Goal: Find specific page/section: Find specific page/section

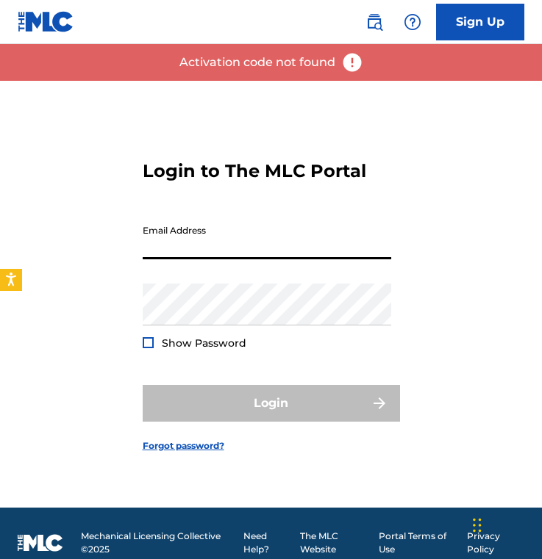
type input "[PERSON_NAME][EMAIL_ADDRESS][DOMAIN_NAME]"
click at [270, 403] on button "Login" at bounding box center [271, 403] width 257 height 37
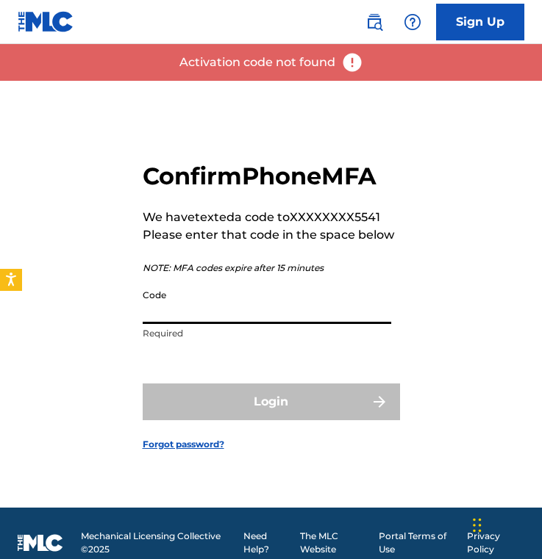
click at [220, 309] on input "Code" at bounding box center [267, 303] width 248 height 42
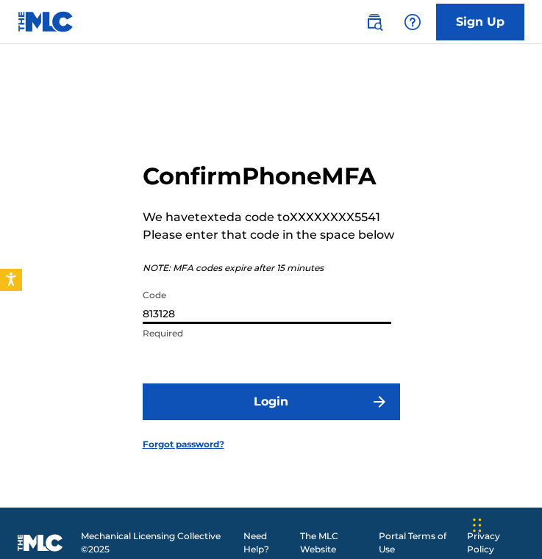
type input "813128"
click at [270, 401] on button "Login" at bounding box center [271, 402] width 257 height 37
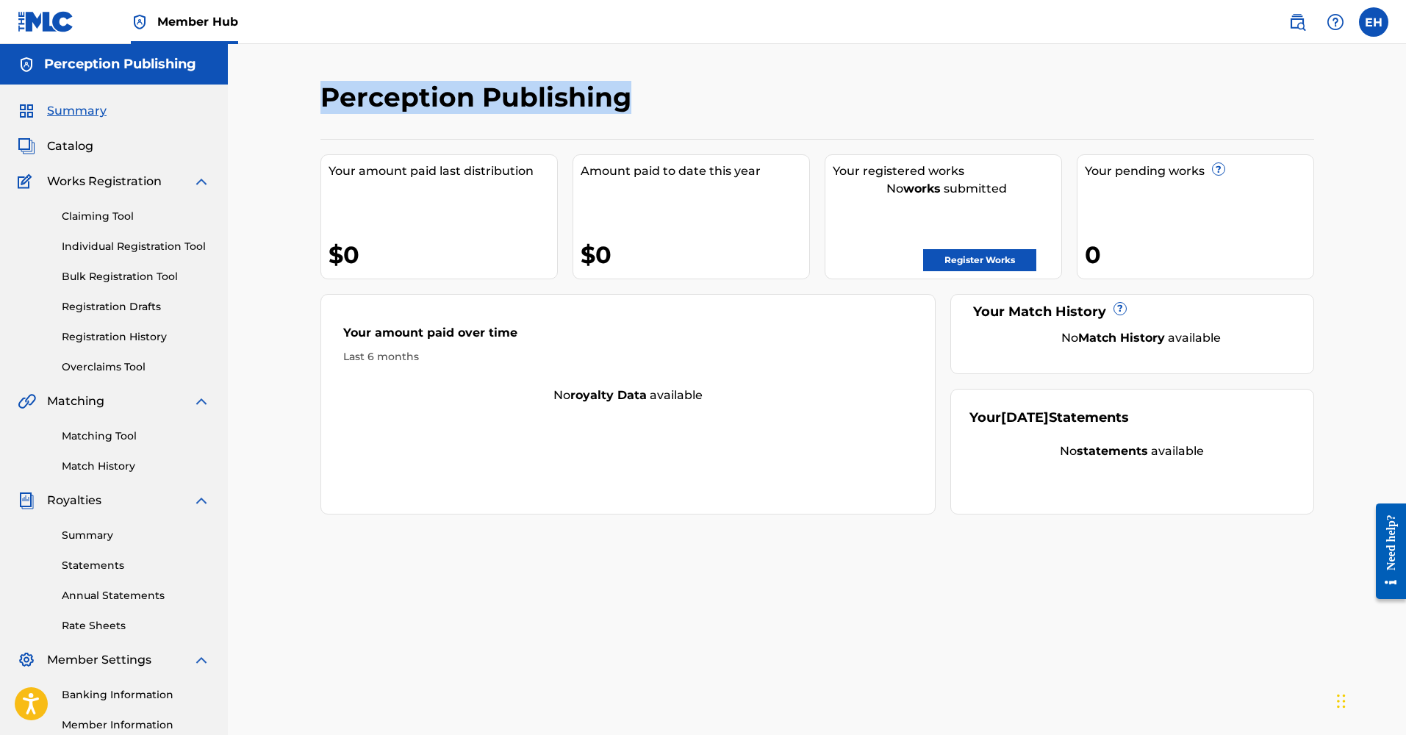
drag, startPoint x: 317, startPoint y: 98, endPoint x: 642, endPoint y: 118, distance: 325.5
click at [541, 118] on div "Perception Publishing Your amount paid last distribution $0 Amount paid to date…" at bounding box center [817, 446] width 1029 height 730
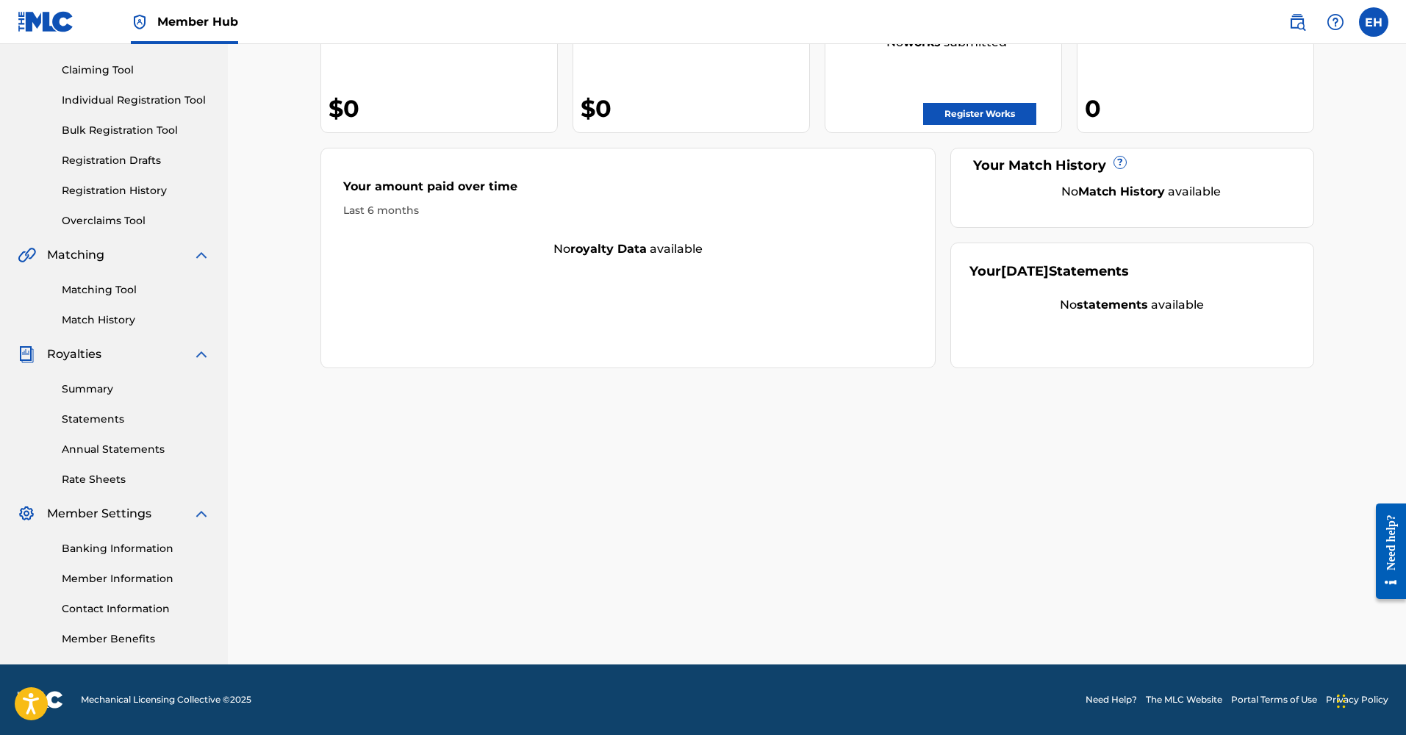
click at [384, 463] on div "Perception Publishing Your amount paid last distribution $0 Amount paid to date…" at bounding box center [817, 300] width 1029 height 730
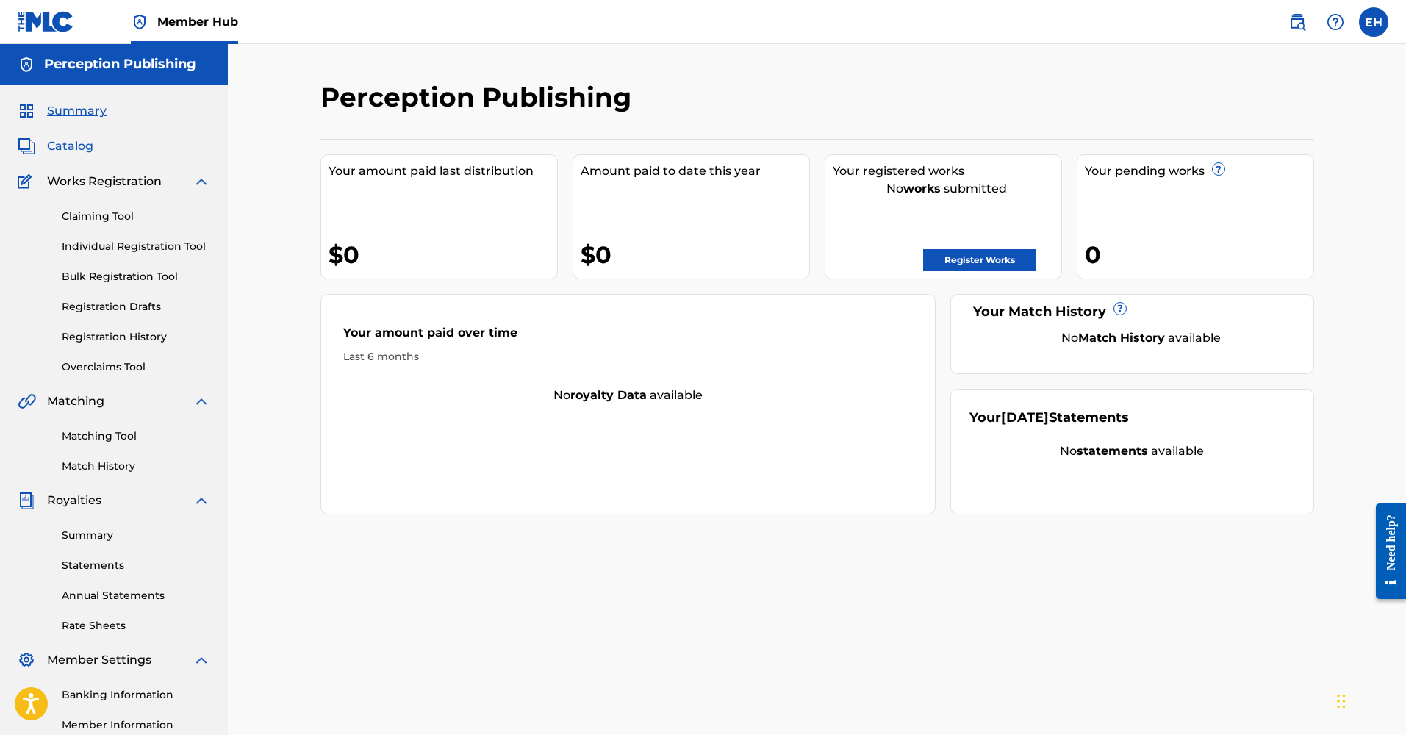
click at [85, 145] on span "Catalog" at bounding box center [70, 146] width 46 height 18
